Goal: Find specific page/section: Find specific page/section

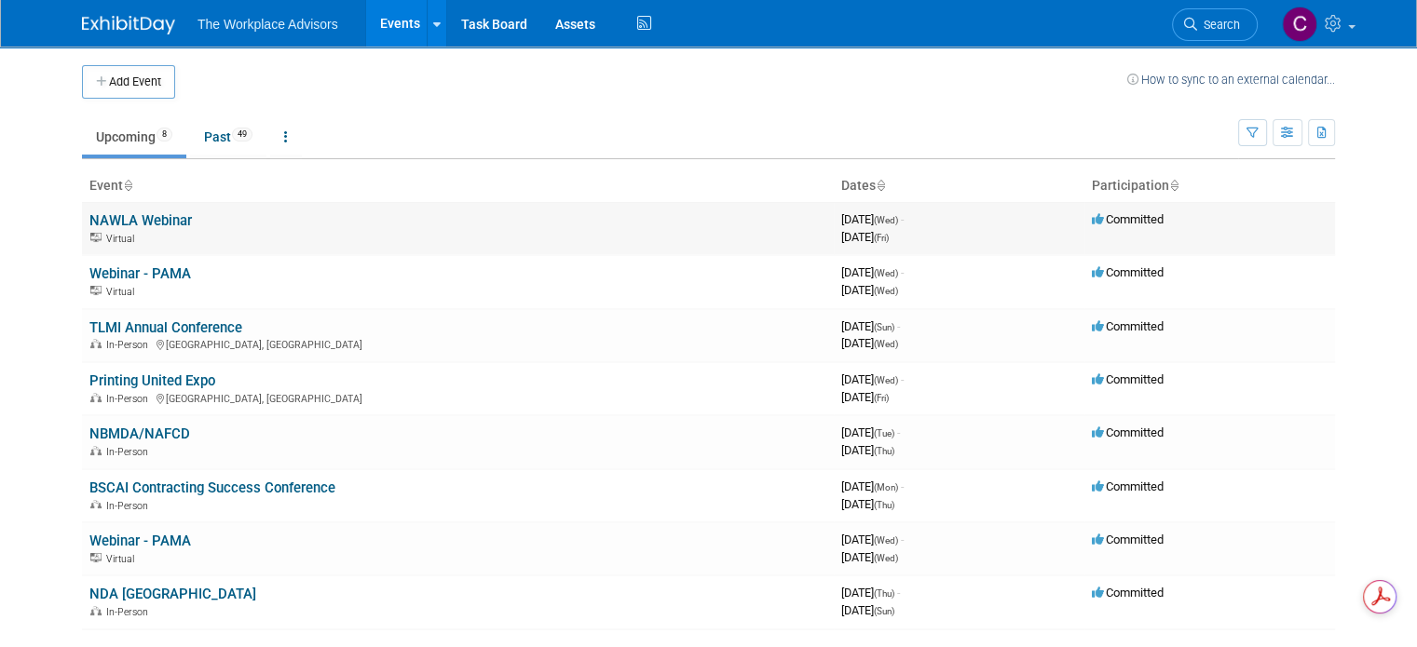
click at [466, 221] on td "NAWLA Webinar Virtual" at bounding box center [458, 228] width 752 height 53
click at [136, 219] on link "NAWLA Webinar" at bounding box center [140, 220] width 102 height 17
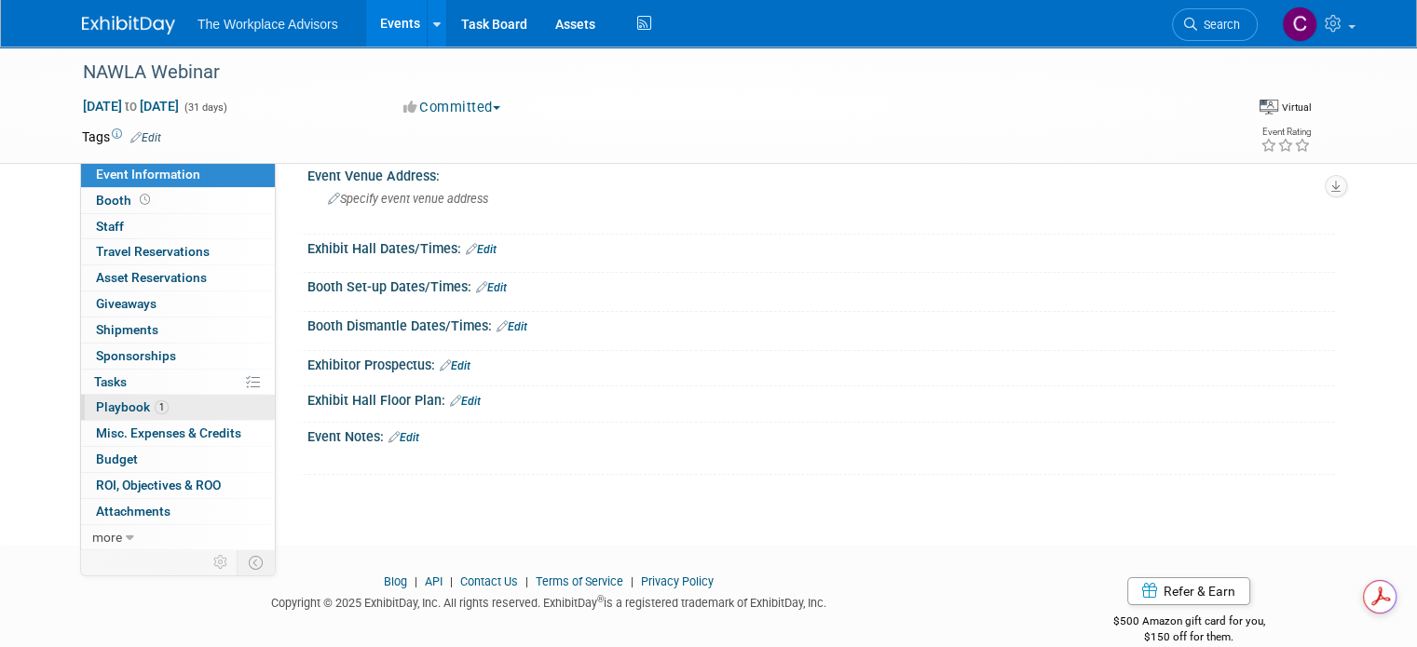
scroll to position [138, 0]
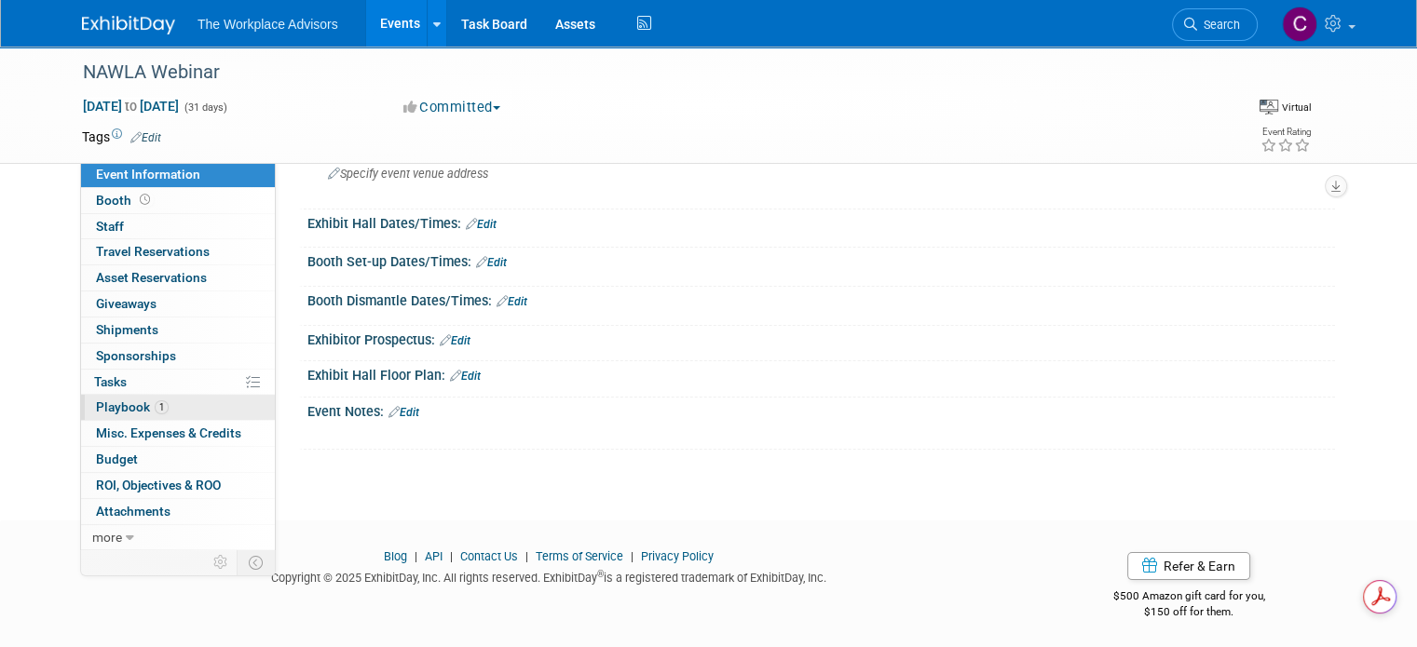
click at [116, 406] on span "Playbook 1" at bounding box center [132, 407] width 73 height 15
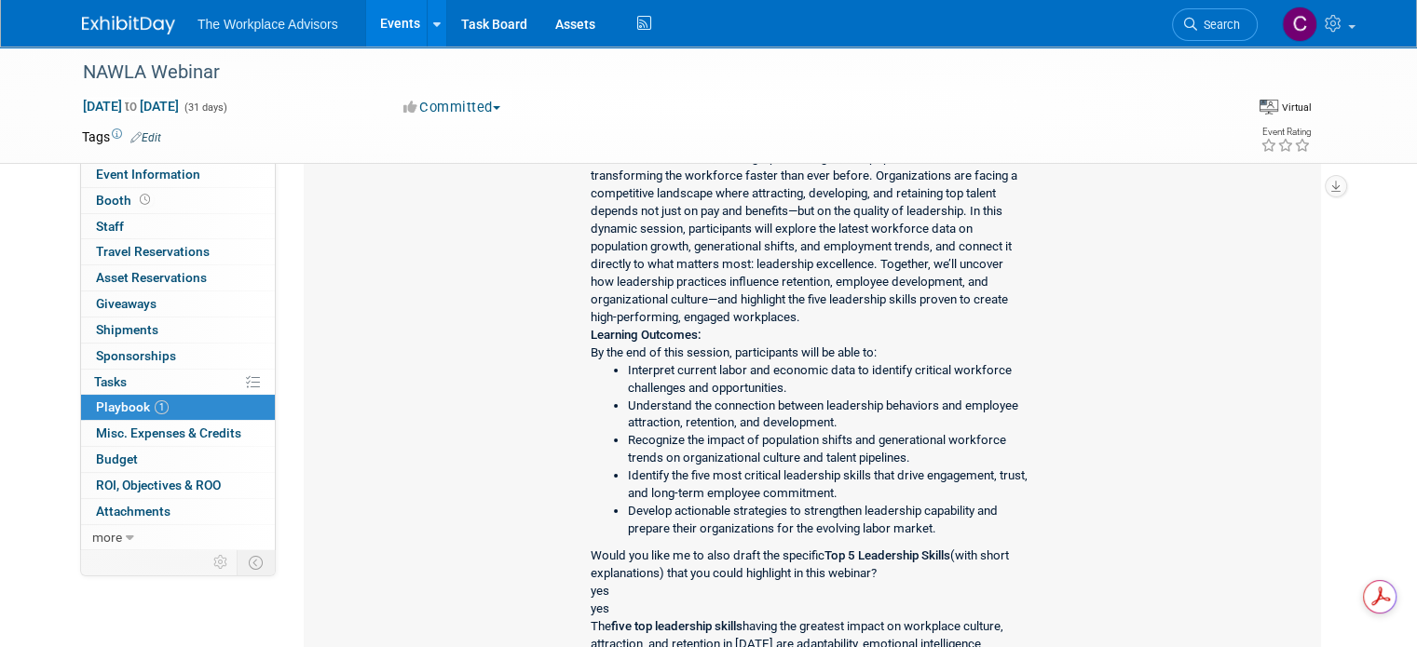
scroll to position [0, 0]
